Goal: Task Accomplishment & Management: Manage account settings

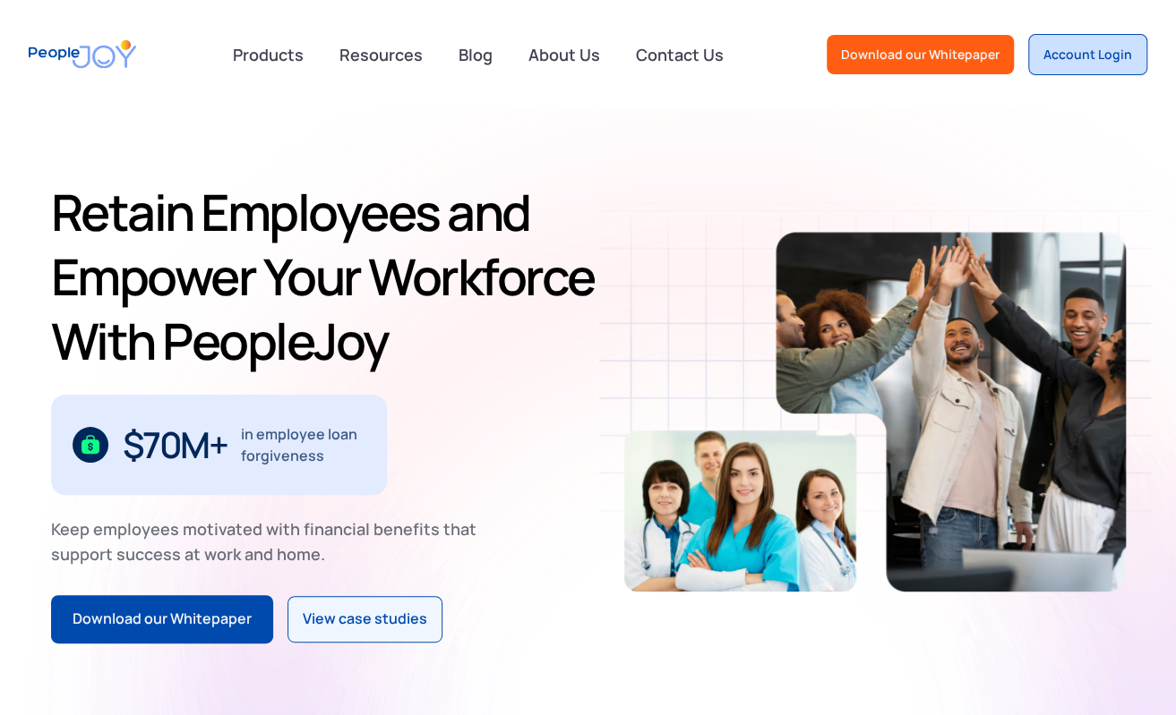
click at [1093, 59] on div "Account Login" at bounding box center [1087, 55] width 89 height 18
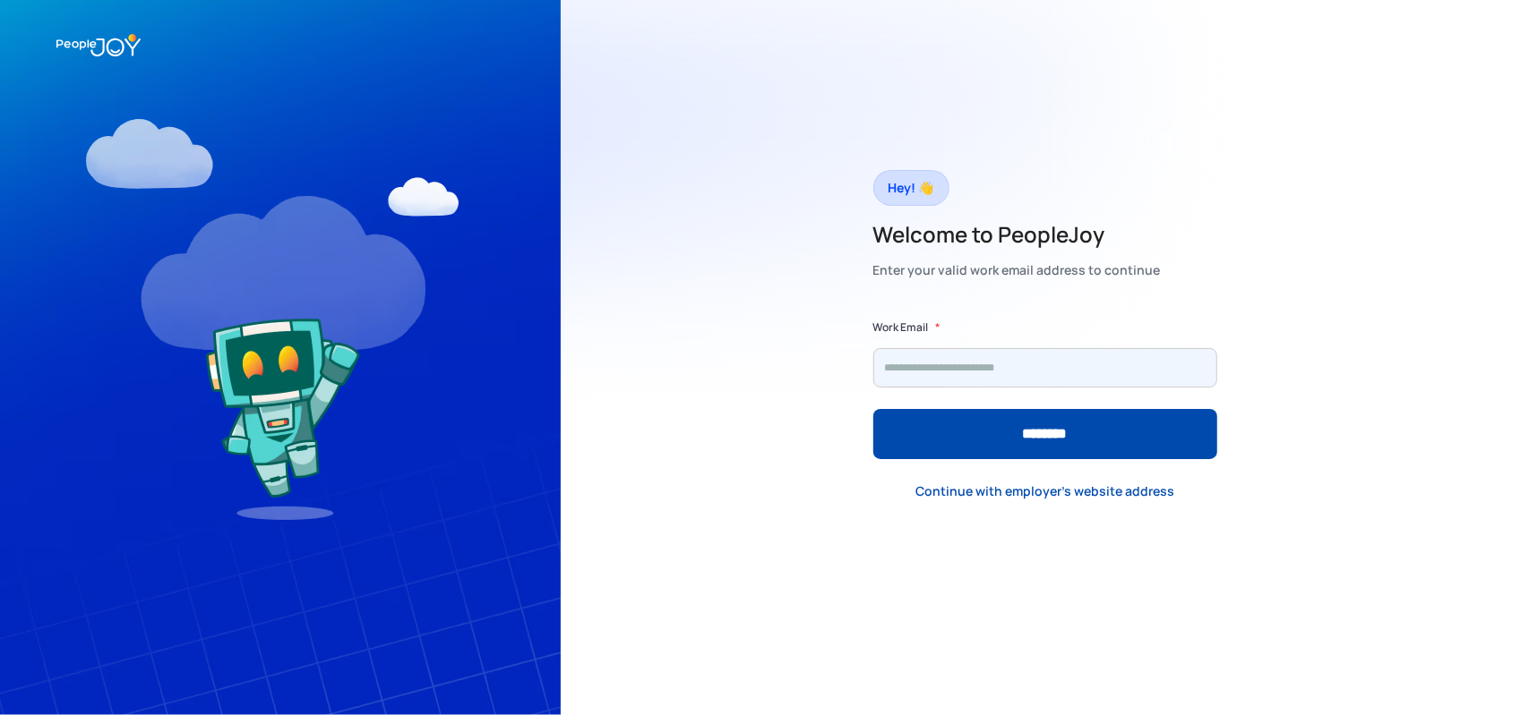
click at [973, 370] on input "Form" at bounding box center [1045, 367] width 344 height 39
type input "**********"
click at [873, 409] on input "********" at bounding box center [1045, 434] width 344 height 50
